Goal: Information Seeking & Learning: Learn about a topic

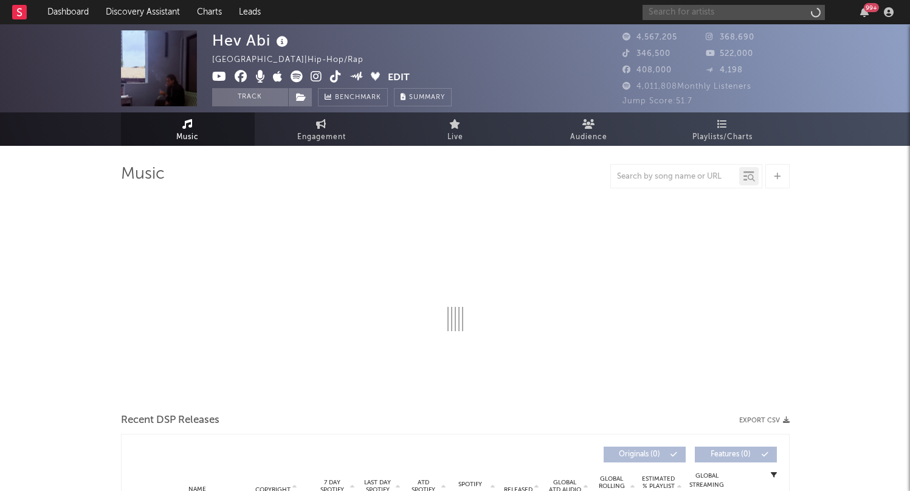
click at [742, 15] on input "text" at bounding box center [734, 12] width 182 height 15
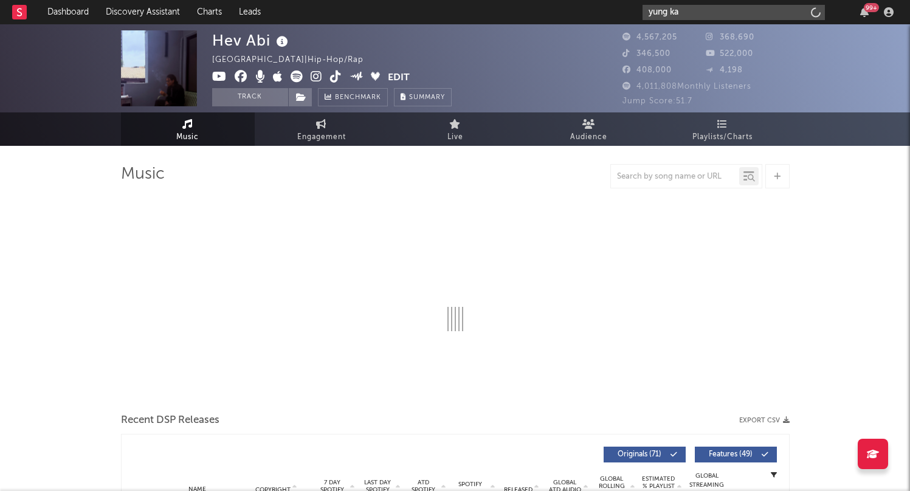
type input "yung kai"
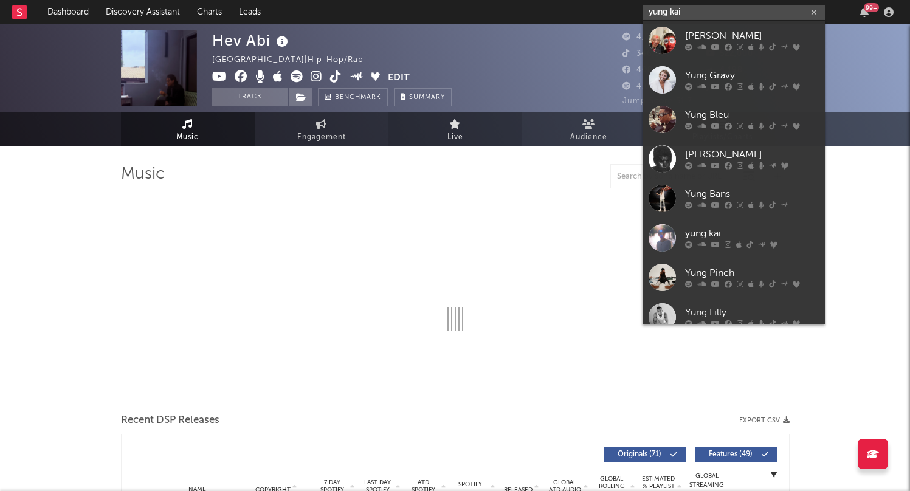
select select "6m"
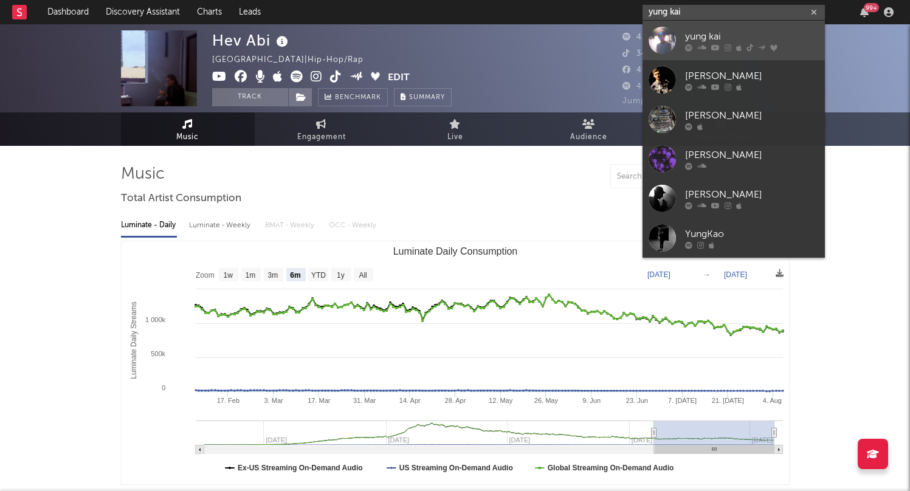
type input "yung kai"
click at [728, 38] on div "yung kai" at bounding box center [752, 36] width 134 height 15
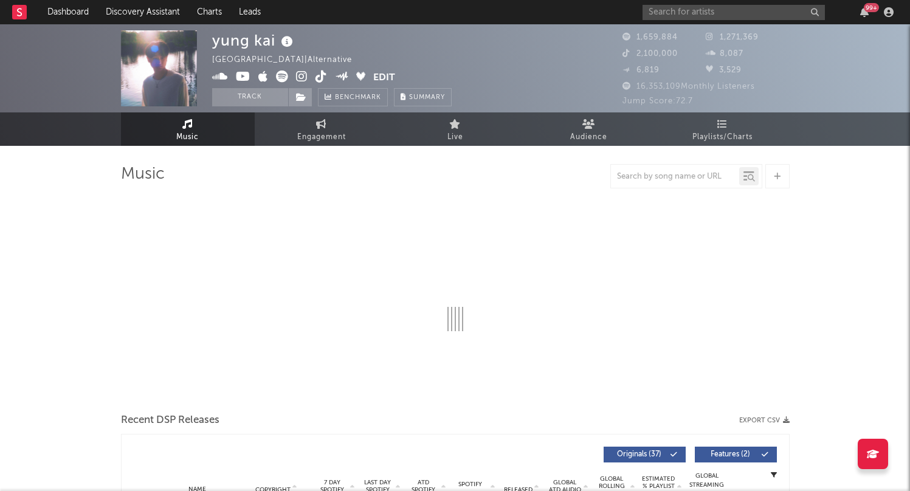
select select "6m"
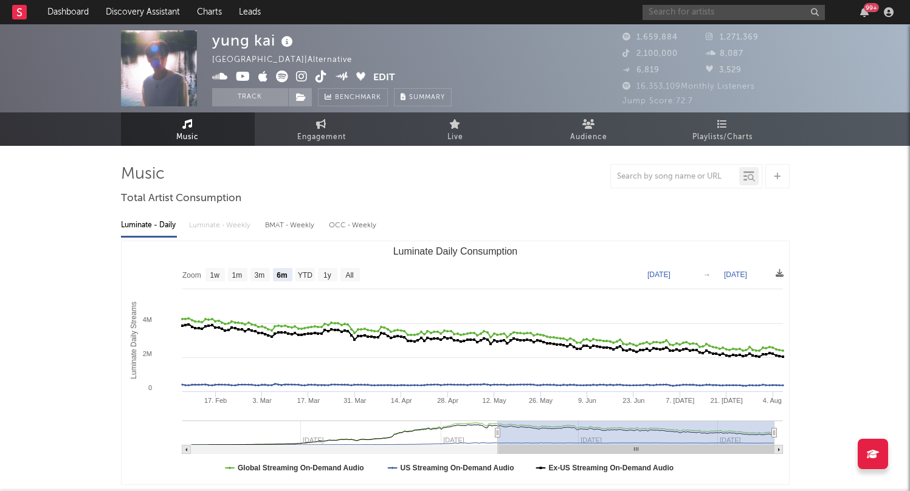
click at [678, 13] on input "text" at bounding box center [734, 12] width 182 height 15
click at [610, 124] on link "Audience" at bounding box center [589, 128] width 134 height 33
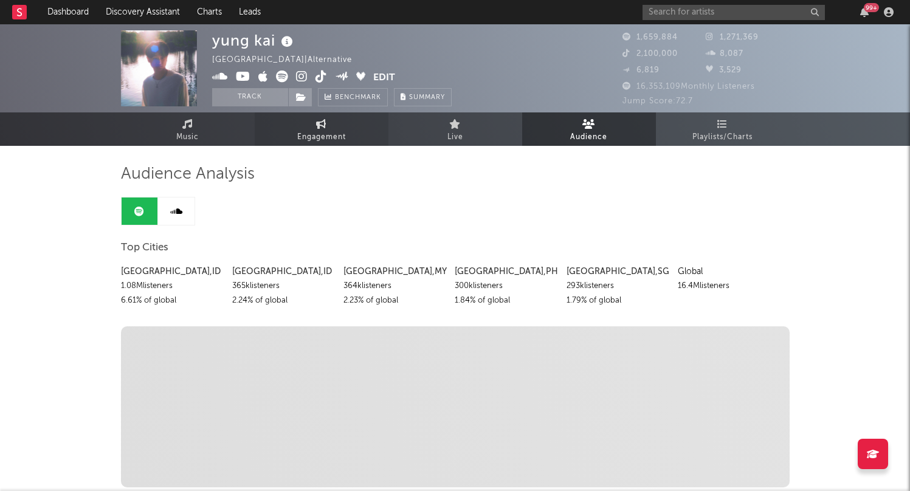
click at [332, 129] on link "Engagement" at bounding box center [322, 128] width 134 height 33
select select "1w"
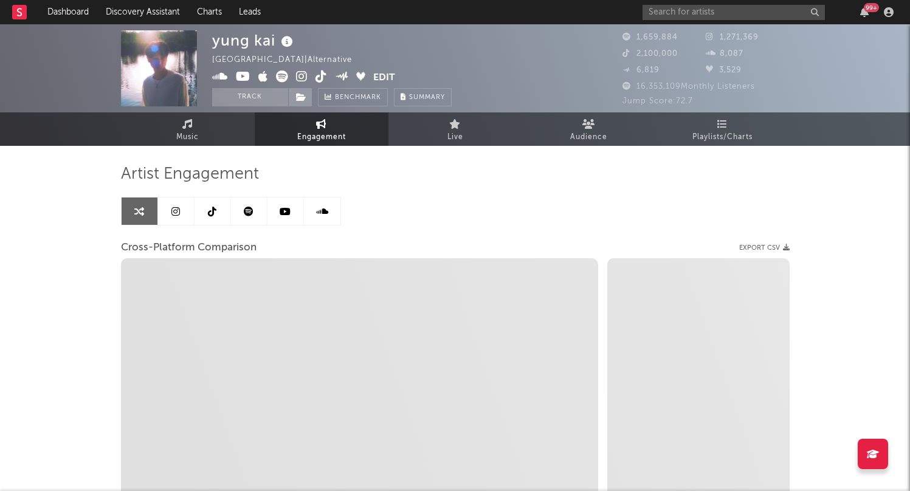
click at [199, 212] on link at bounding box center [213, 211] width 36 height 27
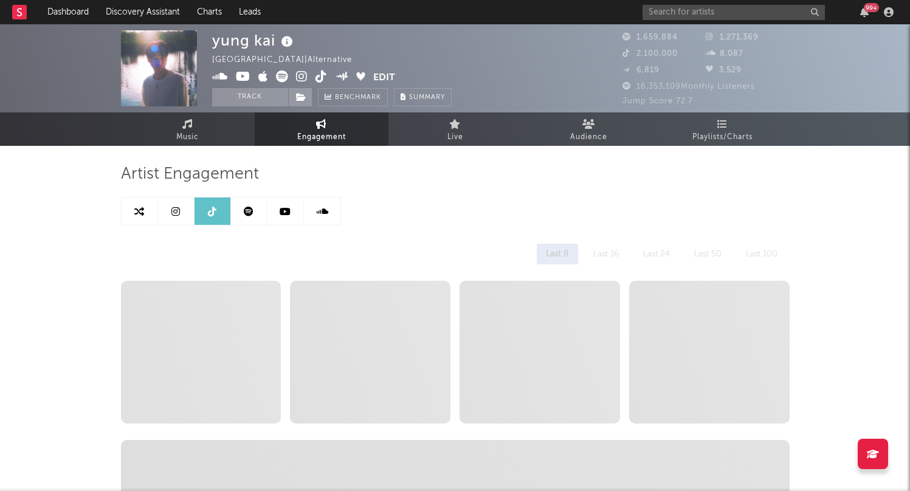
click at [769, 259] on div "Last 100" at bounding box center [762, 254] width 50 height 21
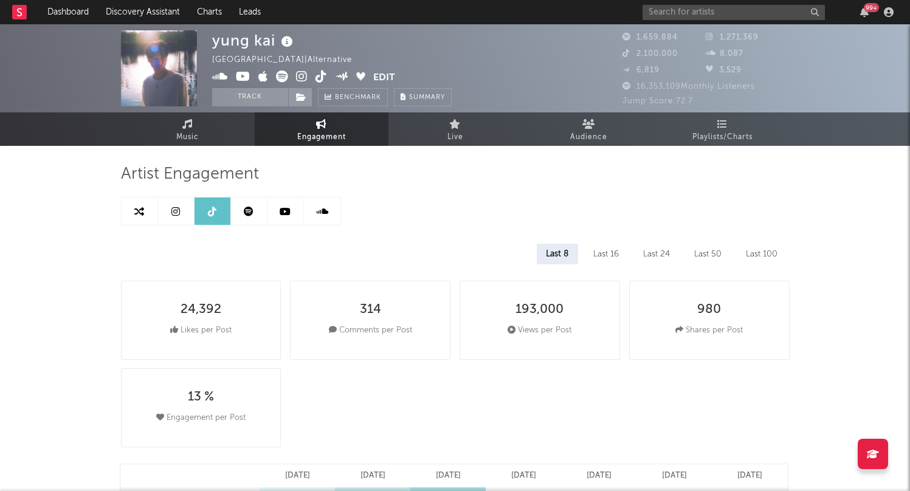
click at [769, 258] on div "Last 100" at bounding box center [762, 254] width 50 height 21
select select "6m"
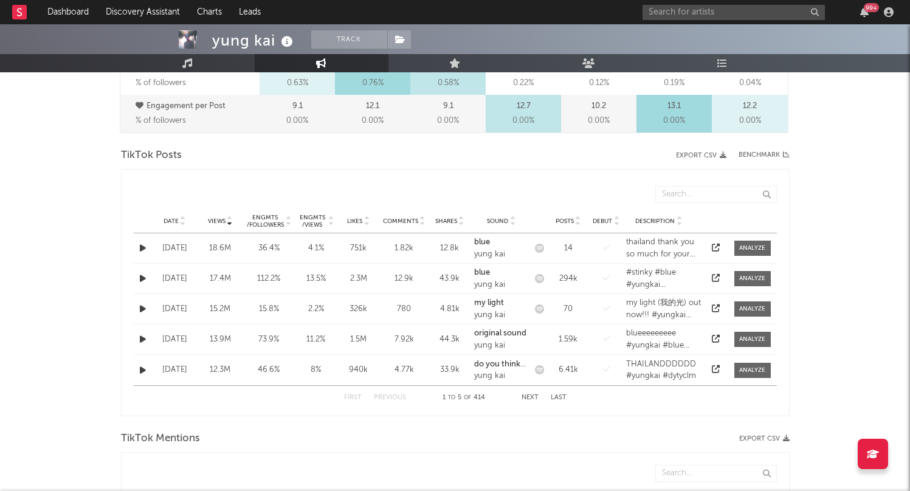
scroll to position [545, 0]
click at [216, 222] on span "Views" at bounding box center [217, 219] width 18 height 7
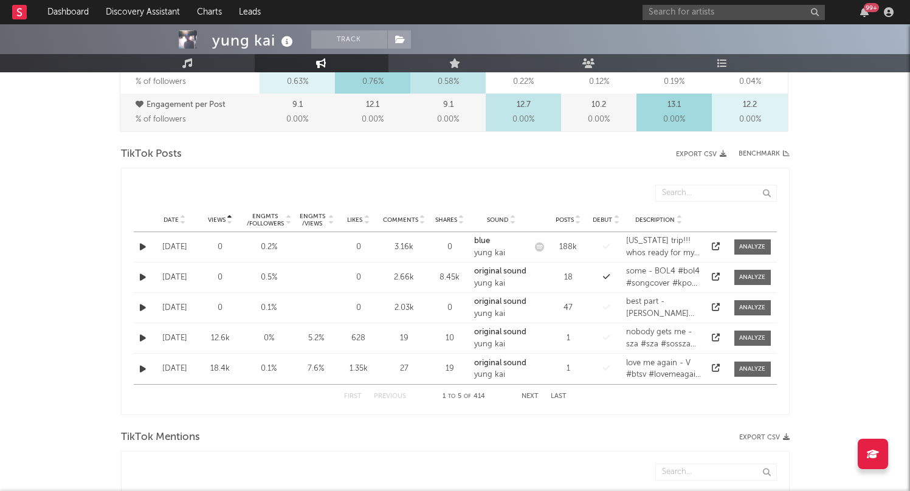
click at [216, 222] on span "Views" at bounding box center [217, 219] width 18 height 7
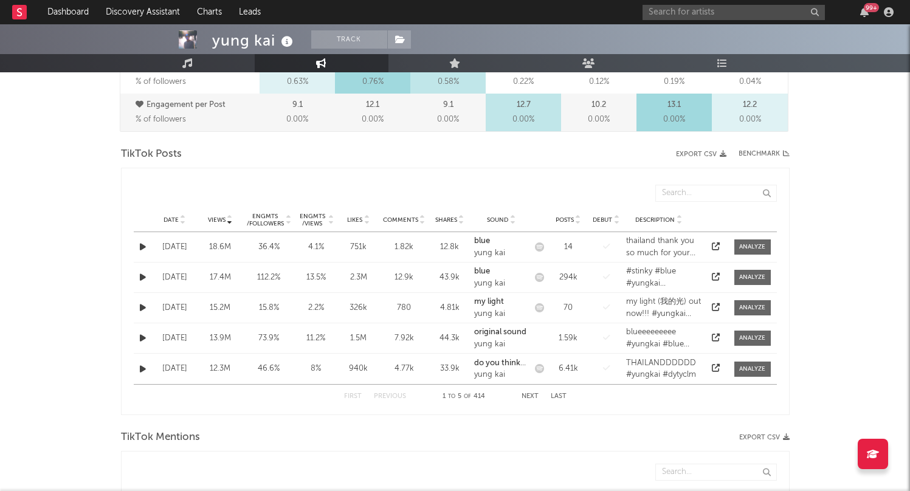
click at [144, 247] on icon "button" at bounding box center [143, 247] width 6 height 8
click at [712, 139] on div "Artist Engagement Last 8 Last 16 Last 24 Last 50 Last 100 278,111 Likes per Pos…" at bounding box center [455, 438] width 669 height 1639
click at [740, 161] on div "Benchmark" at bounding box center [764, 154] width 51 height 15
click at [140, 276] on icon "button" at bounding box center [143, 278] width 6 height 8
click at [141, 244] on icon "button" at bounding box center [143, 247] width 6 height 8
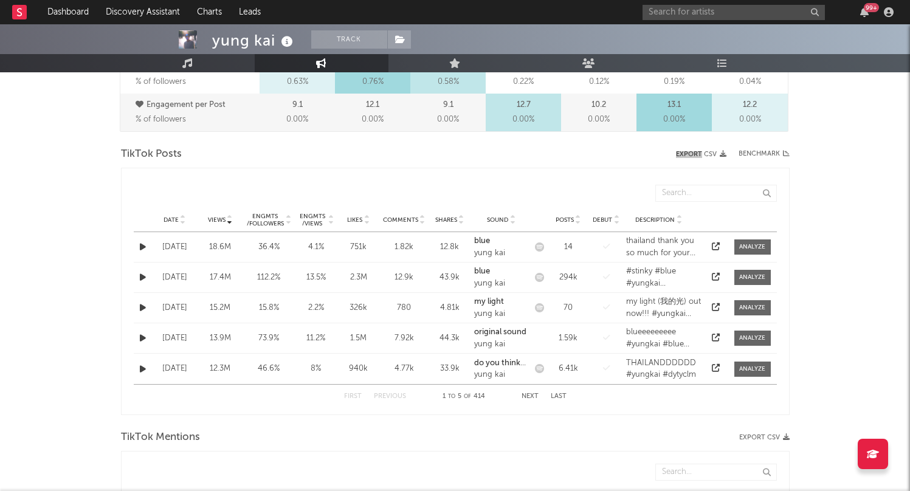
click at [143, 309] on icon "button" at bounding box center [143, 308] width 6 height 8
click at [525, 393] on button "Next" at bounding box center [530, 396] width 17 height 7
click at [531, 396] on button "Next" at bounding box center [530, 396] width 17 height 7
click at [486, 337] on div "blue" at bounding box center [501, 332] width 55 height 12
click at [140, 240] on button "button" at bounding box center [143, 247] width 12 height 14
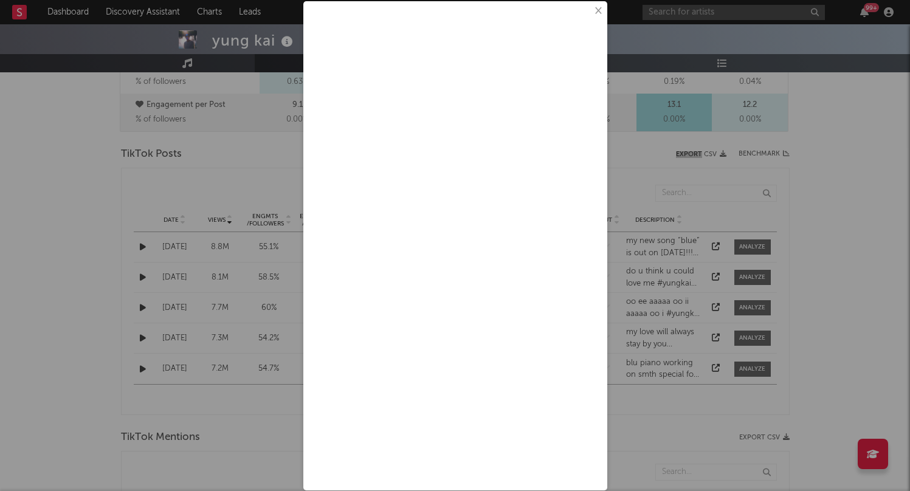
click at [600, 12] on button "×" at bounding box center [597, 10] width 13 height 13
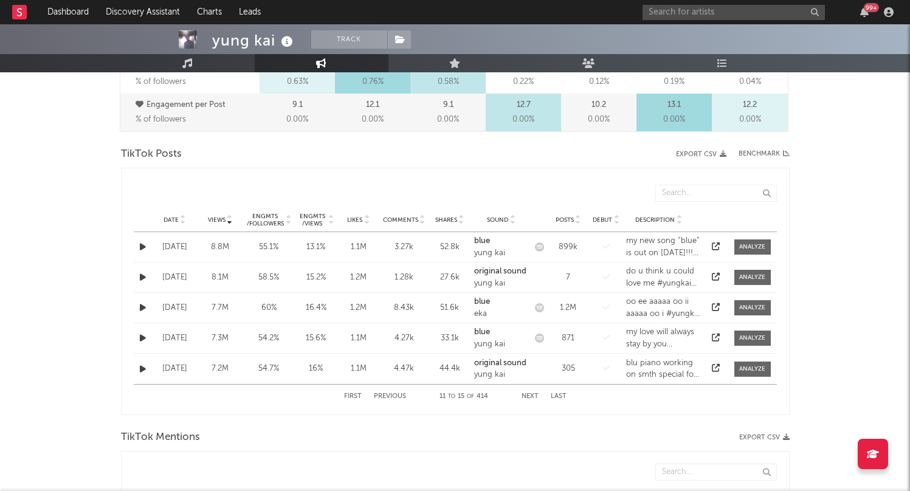
click at [80, 154] on div "yung kai Track [GEOGRAPHIC_DATA] | Alternative Edit Track Benchmark Summary 1,6…" at bounding box center [455, 412] width 910 height 1864
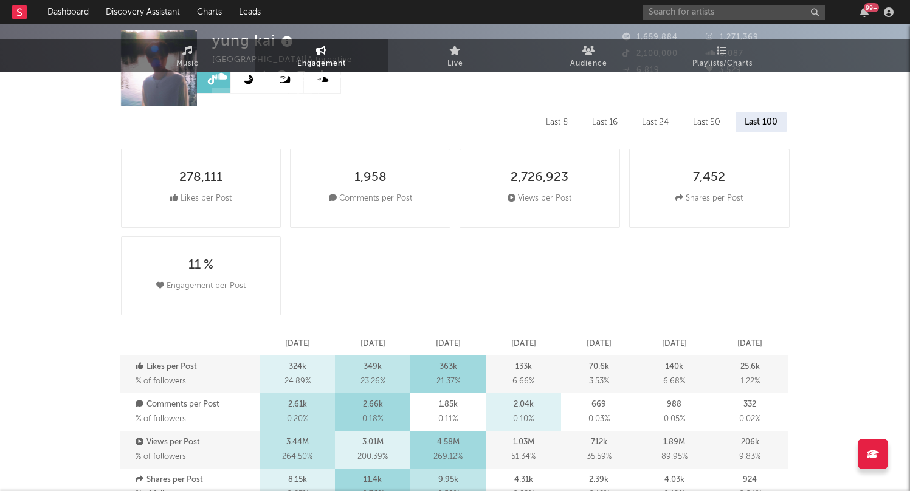
scroll to position [0, 0]
